Goal: Task Accomplishment & Management: Complete application form

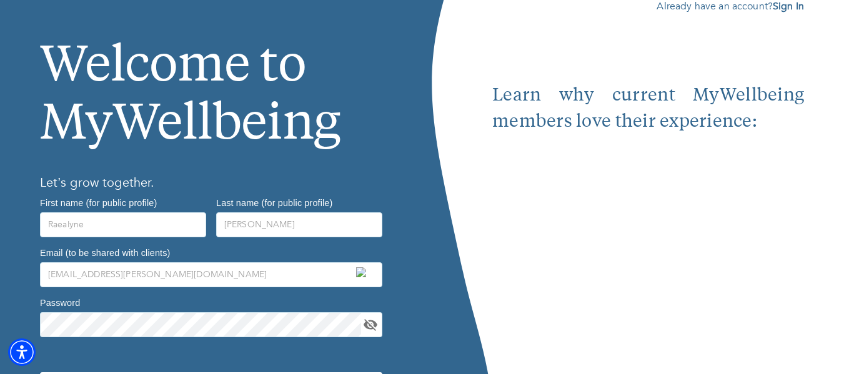
scroll to position [139, 0]
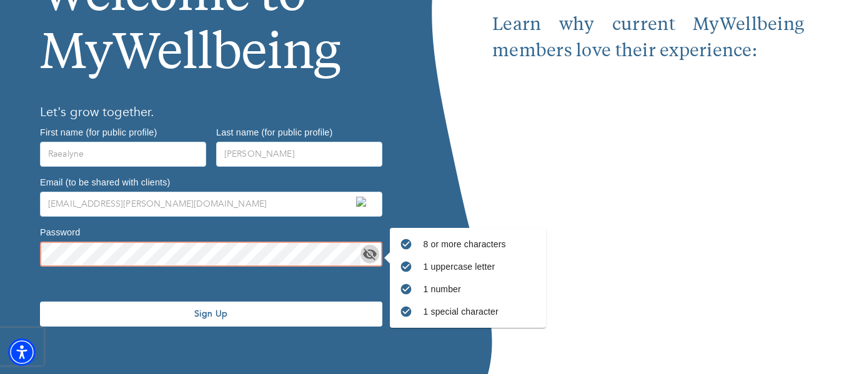
click at [372, 253] on icon "toggle password visibility" at bounding box center [369, 254] width 15 height 15
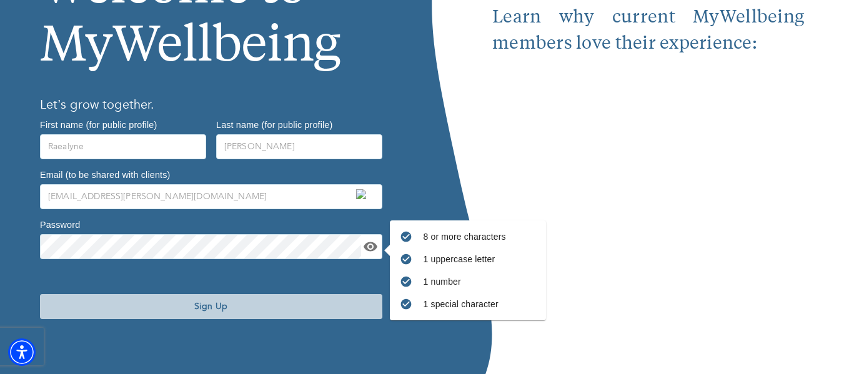
click at [170, 303] on span "Sign Up" at bounding box center [211, 307] width 332 height 12
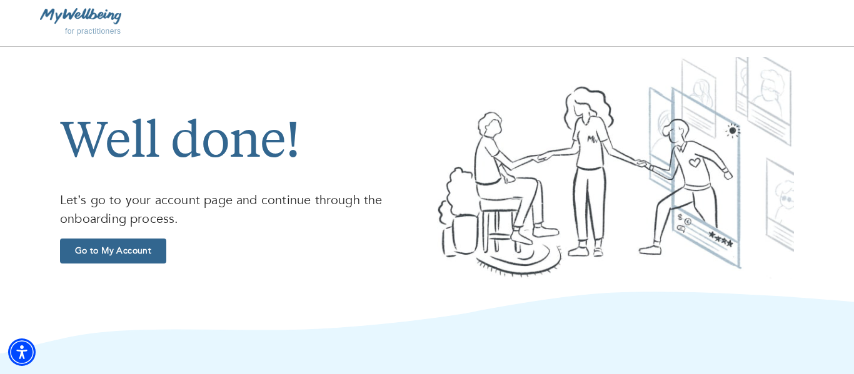
click at [136, 251] on span "Go to My Account" at bounding box center [113, 251] width 96 height 12
